Goal: Task Accomplishment & Management: Use online tool/utility

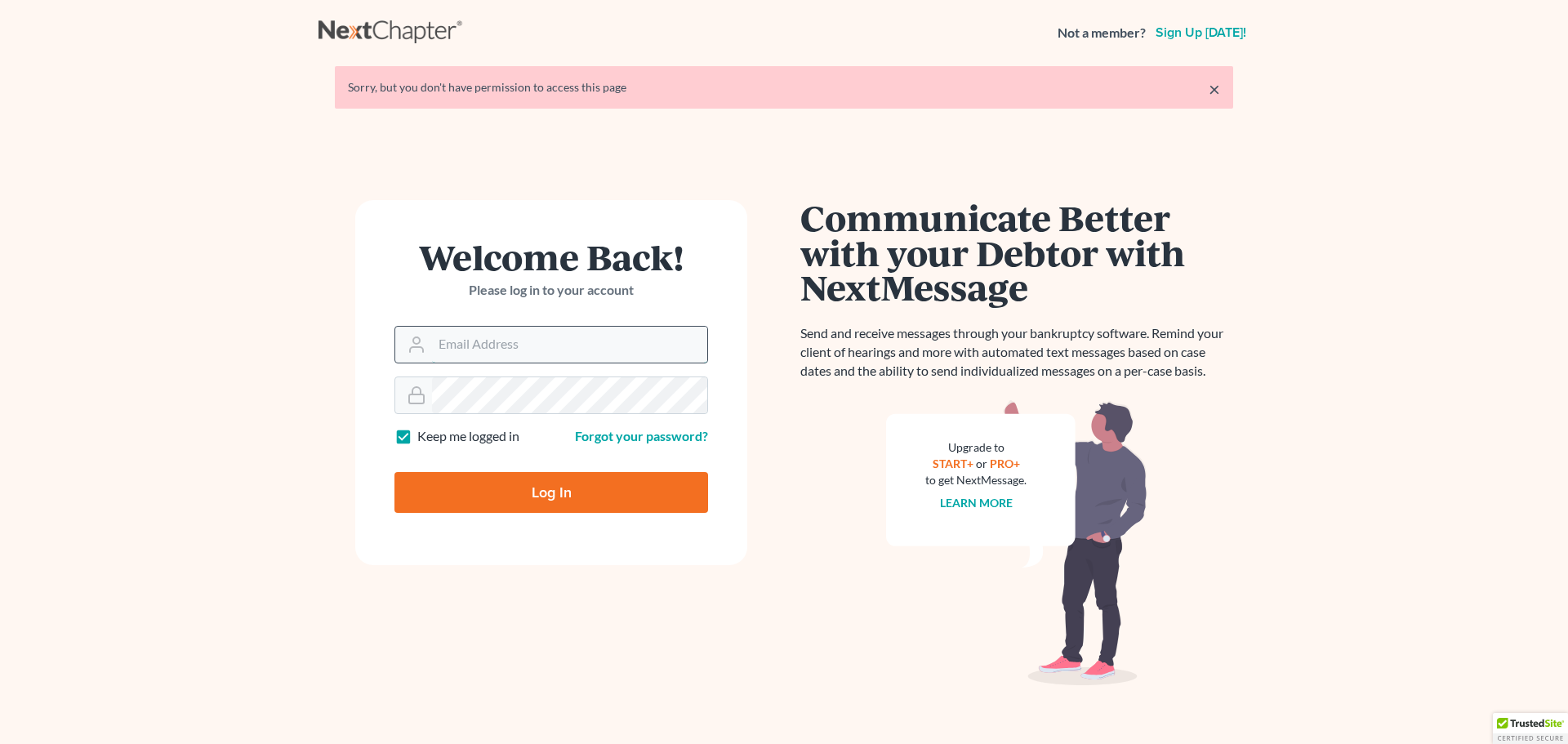
click at [611, 340] on input "Email Address" at bounding box center [569, 344] width 275 height 36
type input "info@sisunlawllc.com"
click at [584, 497] on input "Log In" at bounding box center [551, 492] width 314 height 41
type input "Thinking..."
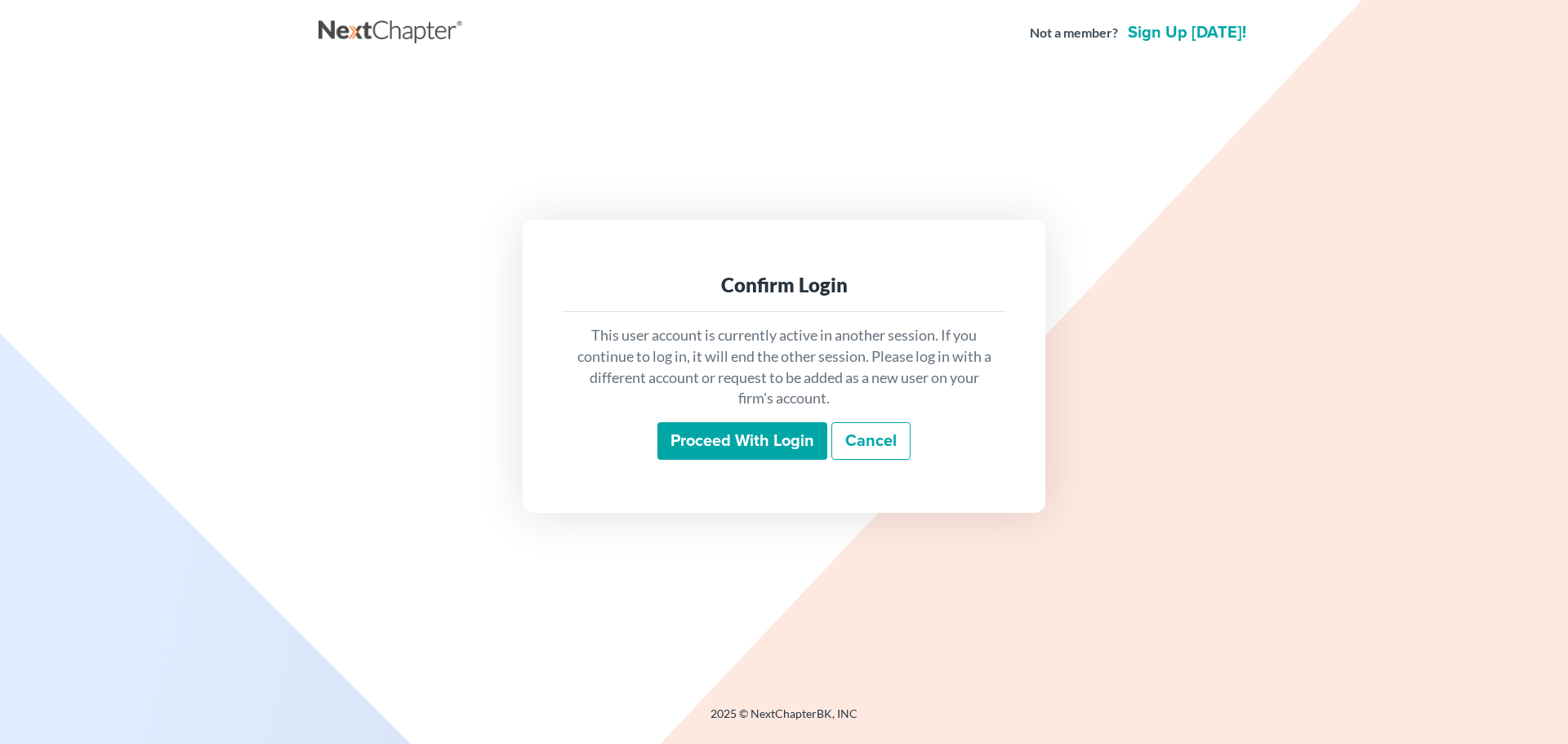
click at [723, 430] on input "Proceed with login" at bounding box center [742, 441] width 170 height 38
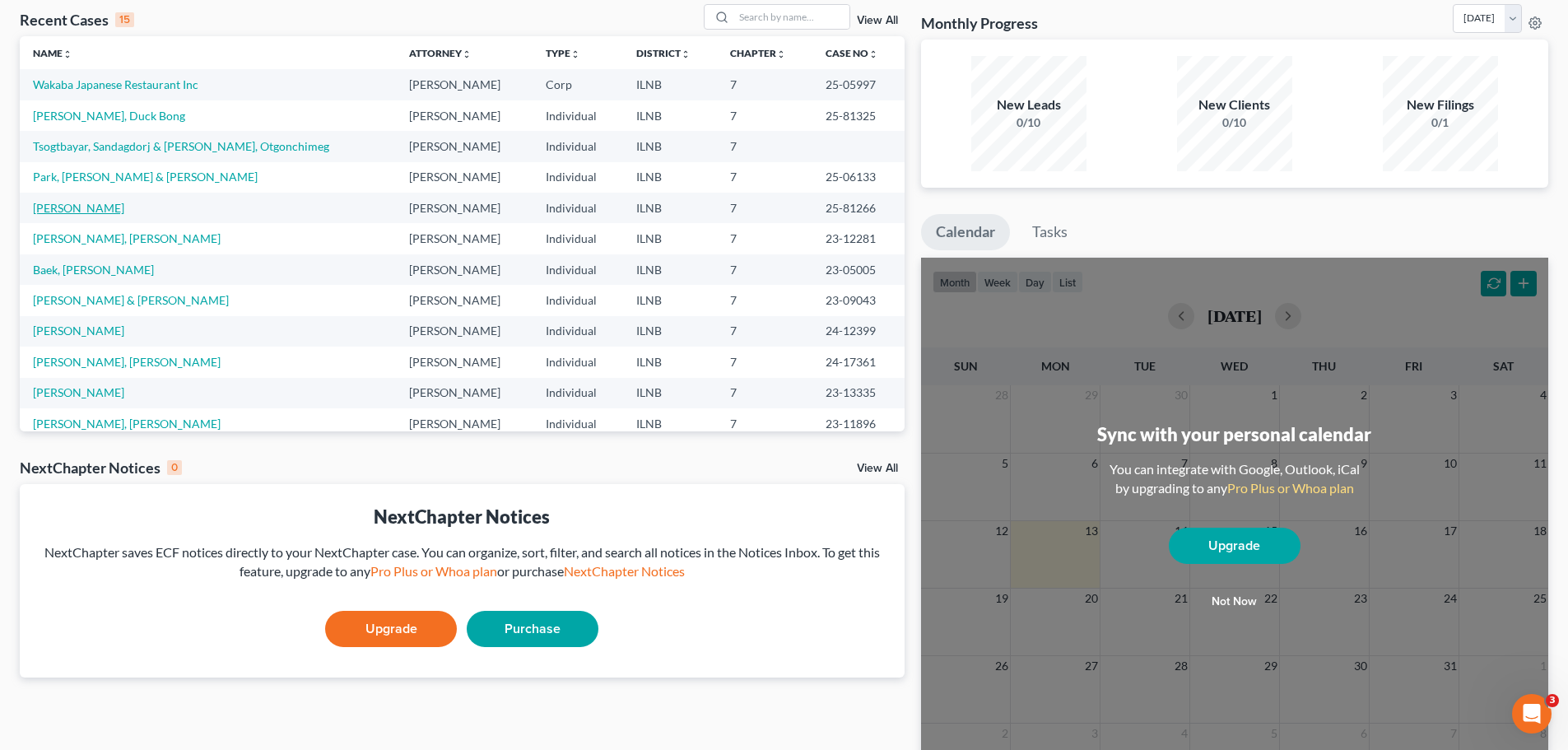
click at [74, 204] on link "Rittmeyer, Chae S" at bounding box center [78, 207] width 91 height 14
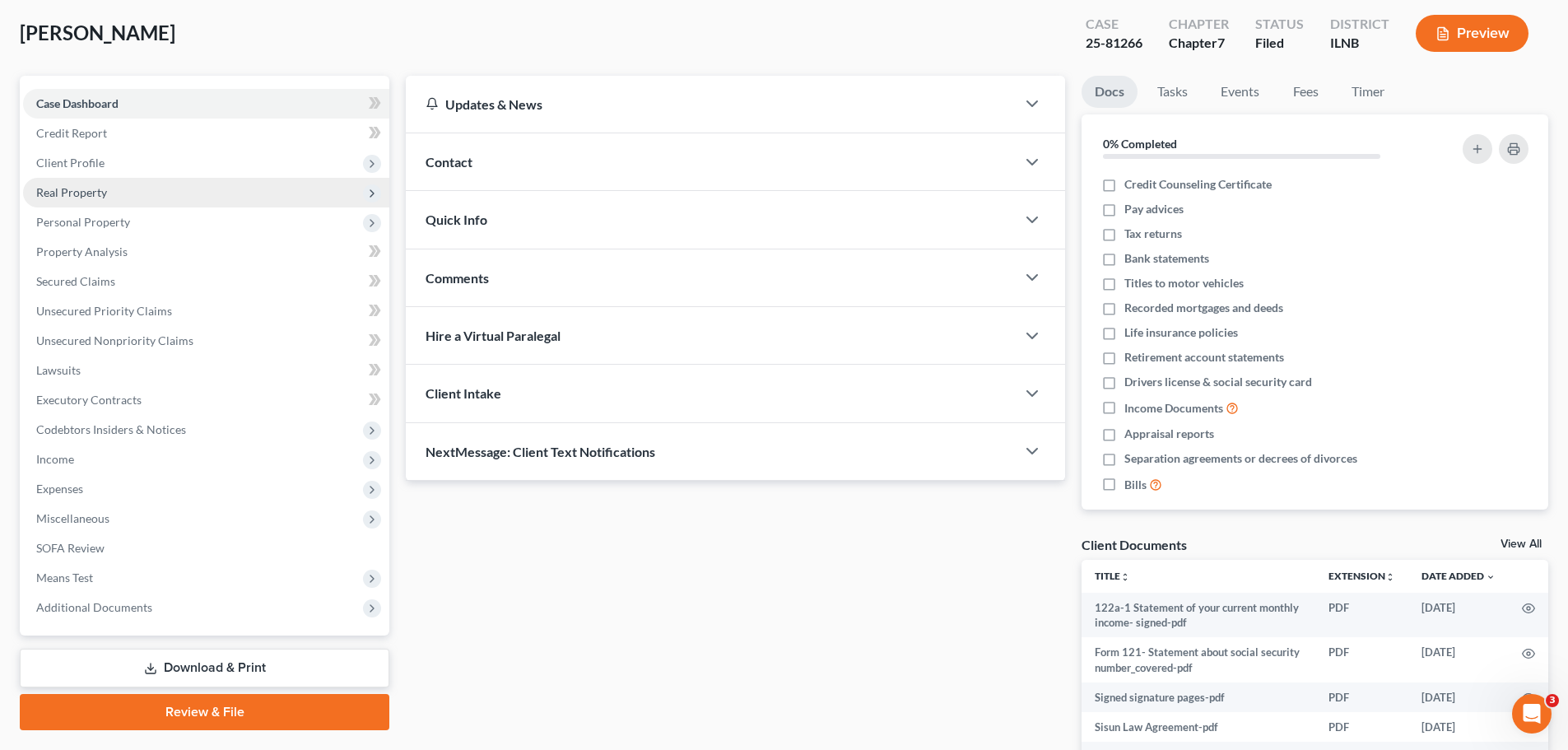
click at [235, 204] on span "Real Property" at bounding box center [206, 192] width 367 height 29
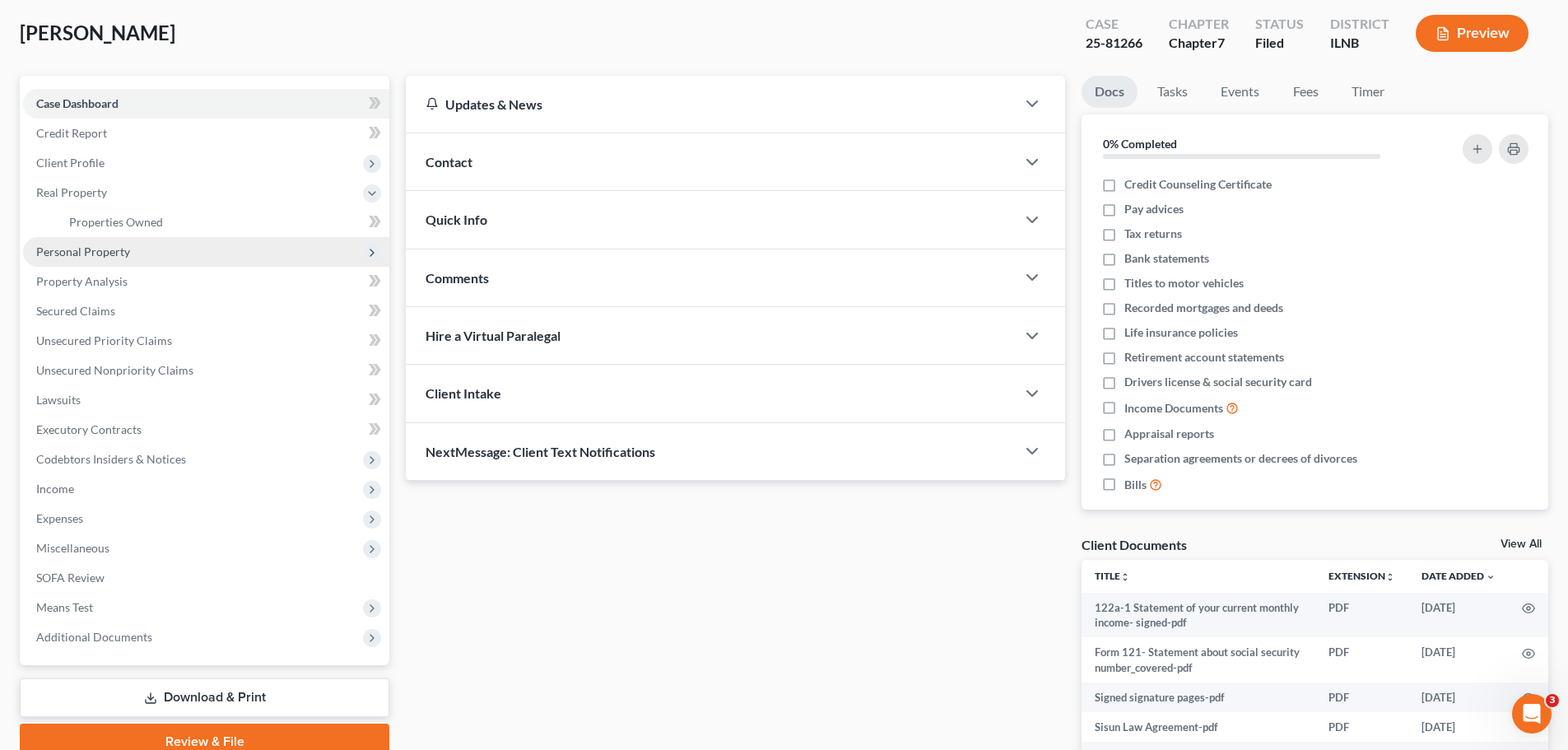
click at [195, 253] on span "Personal Property" at bounding box center [206, 251] width 367 height 29
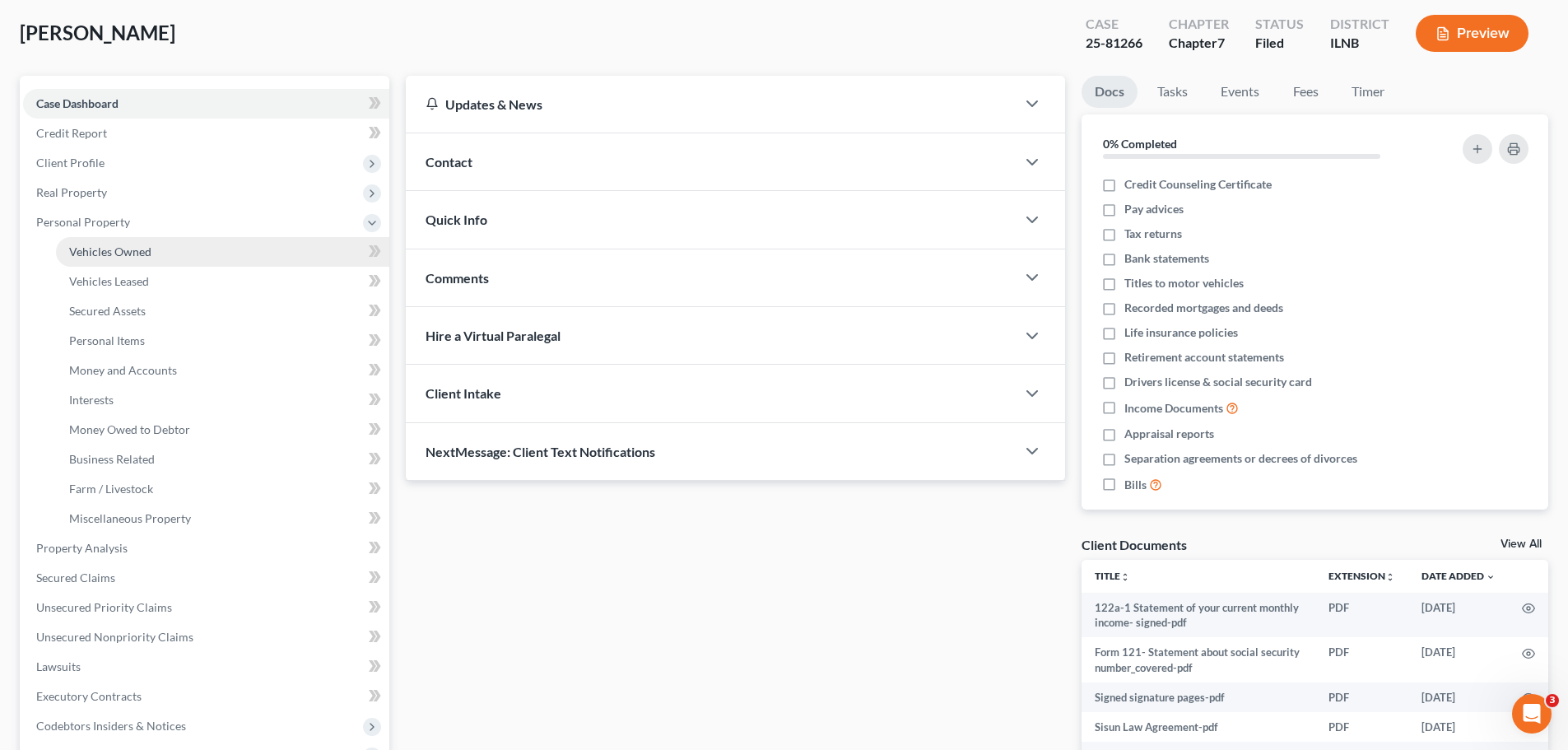
click at [235, 249] on link "Vehicles Owned" at bounding box center [222, 251] width 334 height 29
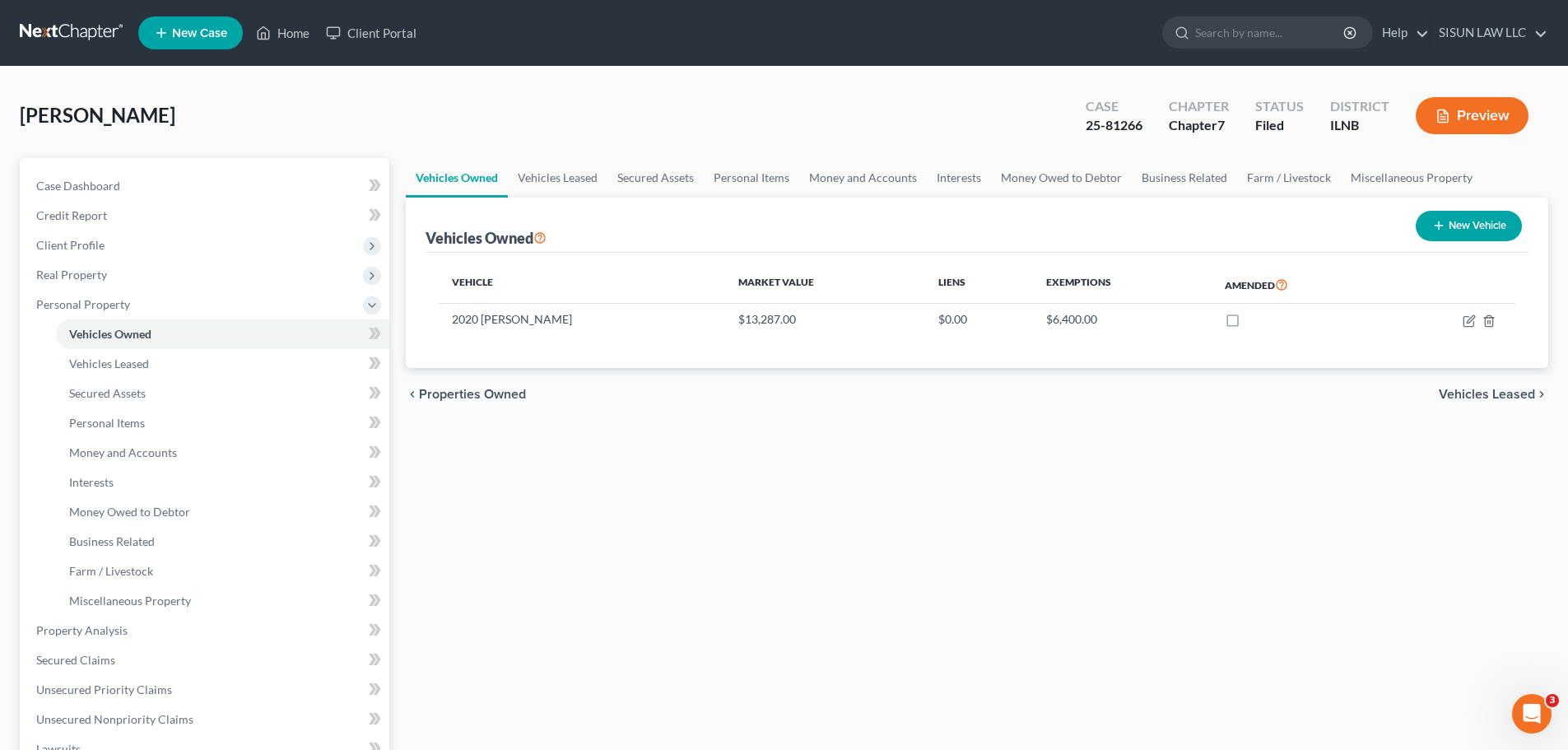
click at [1005, 442] on div "Vehicles Owned Vehicles Leased Secured Assets Personal Items Money and Accounts…" at bounding box center [977, 634] width 1159 height 951
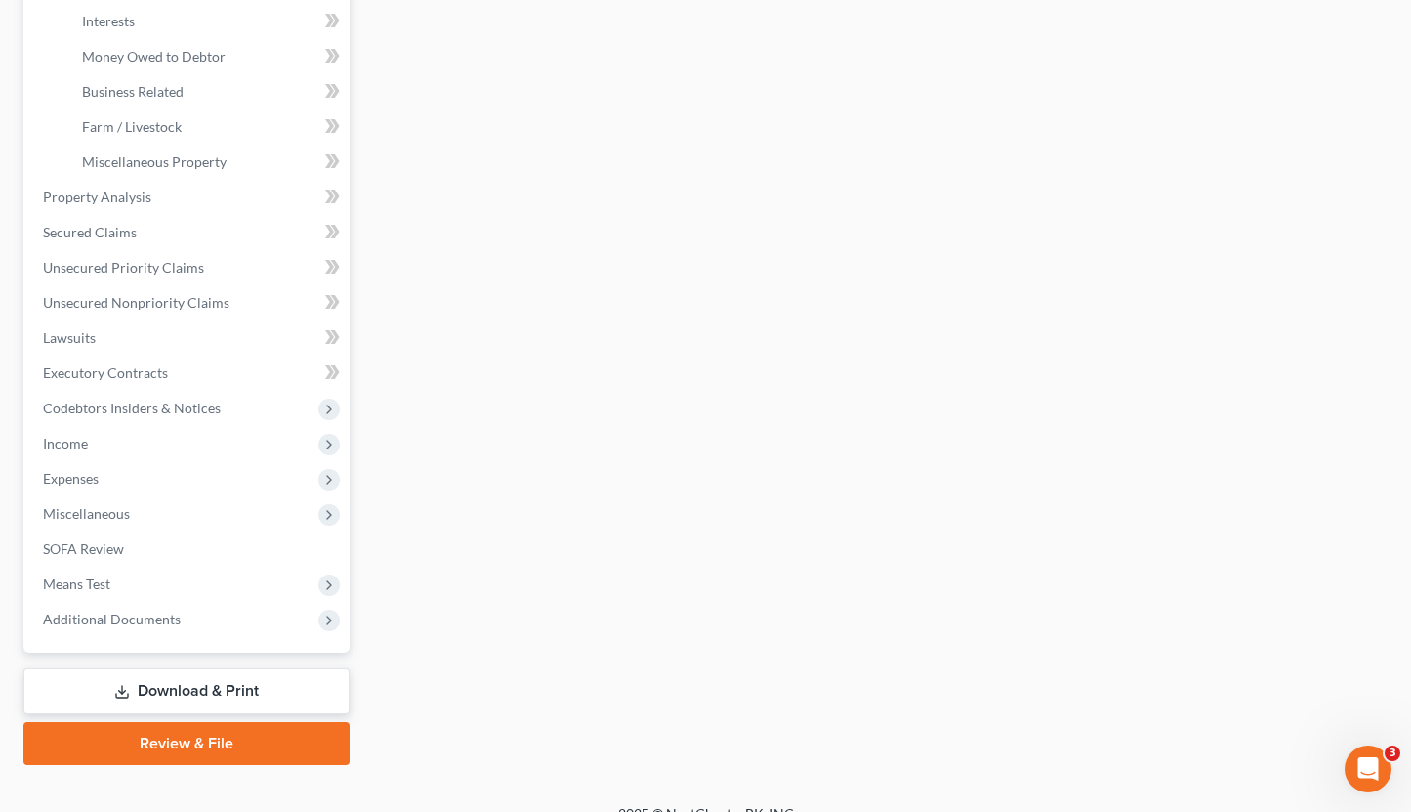
scroll to position [578, 0]
